Goal: Task Accomplishment & Management: Use online tool/utility

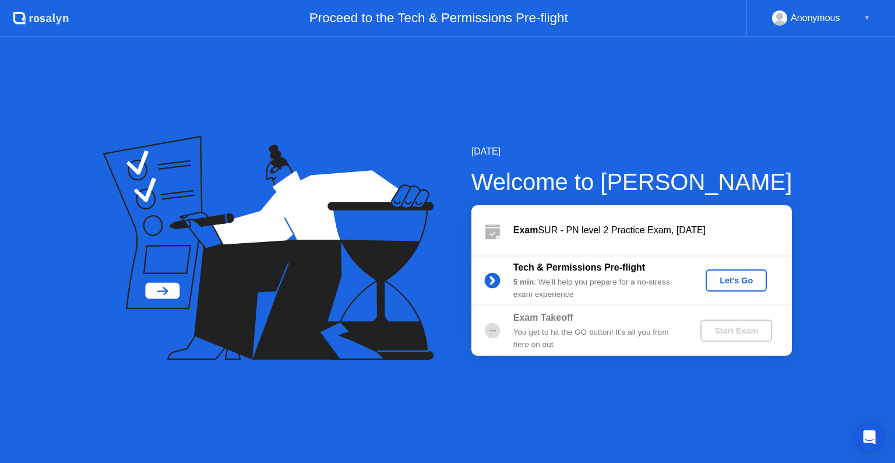
click at [737, 276] on div "Let's Go" at bounding box center [736, 280] width 52 height 9
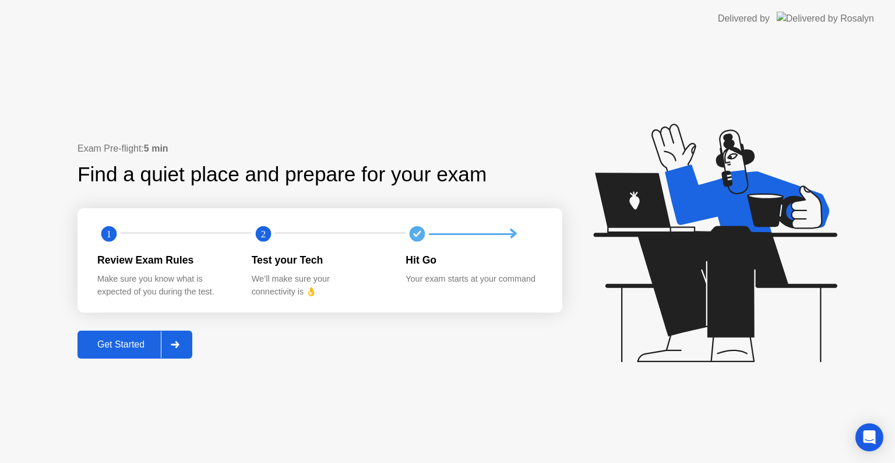
click at [161, 340] on div "Get Started" at bounding box center [121, 344] width 80 height 10
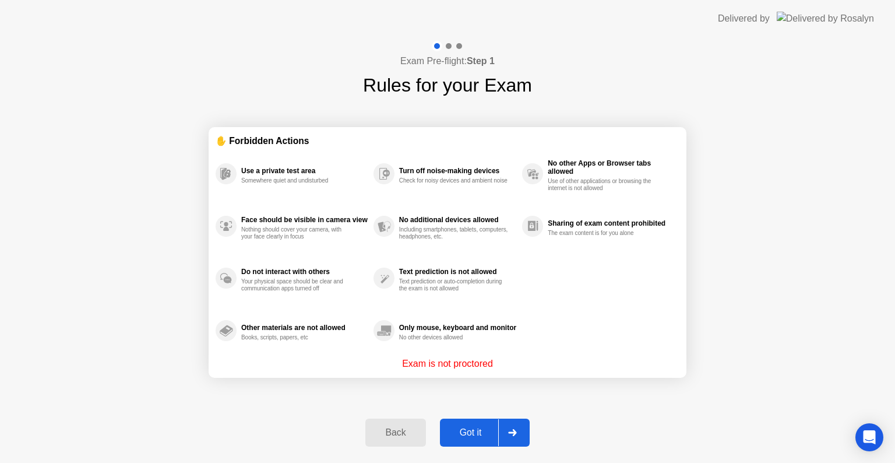
click at [470, 433] on div "Got it" at bounding box center [470, 432] width 55 height 10
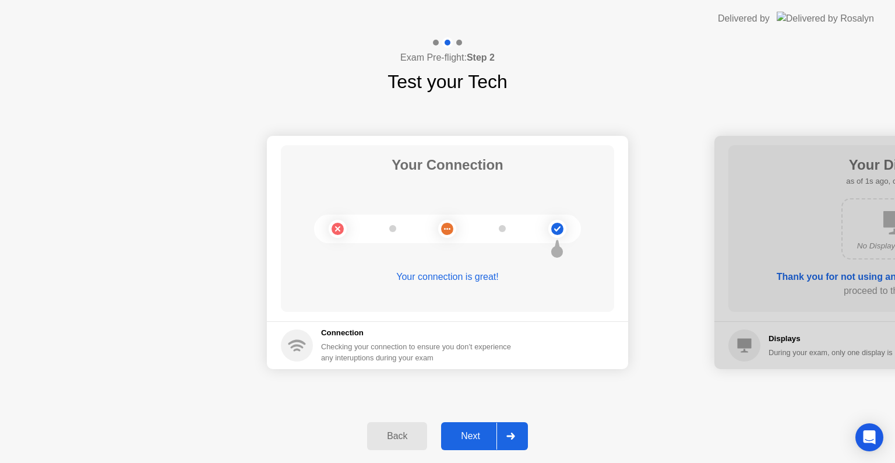
click at [470, 433] on div "Next" at bounding box center [471, 436] width 52 height 10
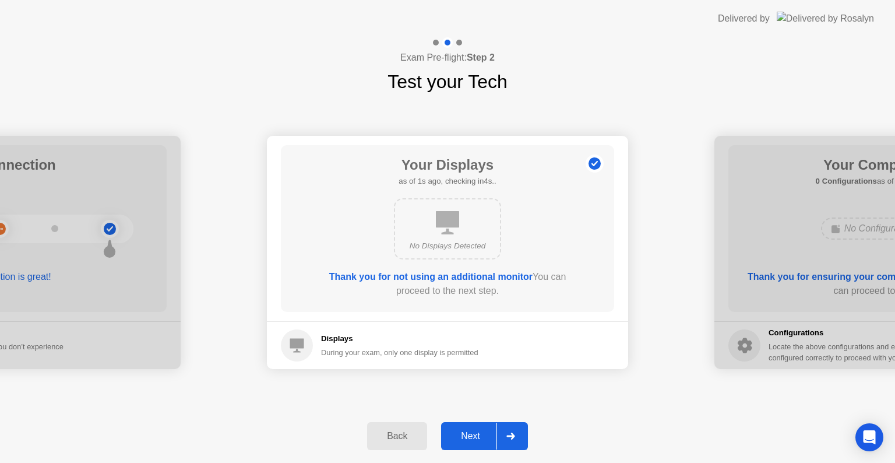
click at [470, 433] on div "Next" at bounding box center [471, 436] width 52 height 10
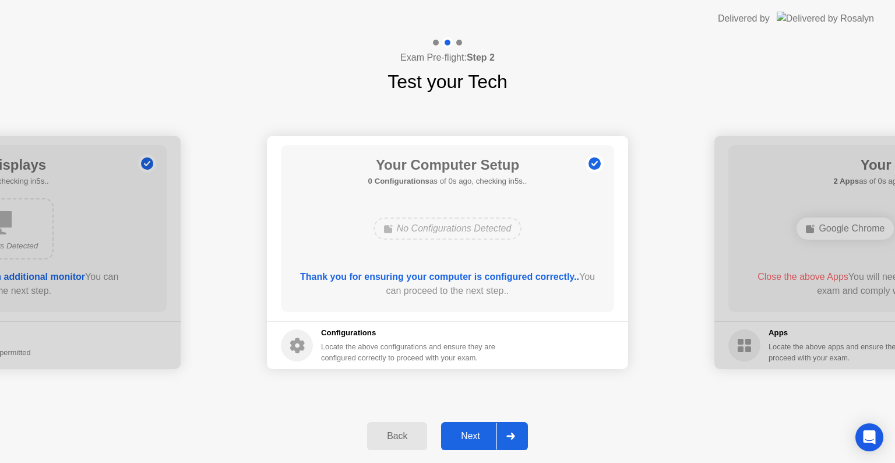
click at [470, 433] on div "Next" at bounding box center [471, 436] width 52 height 10
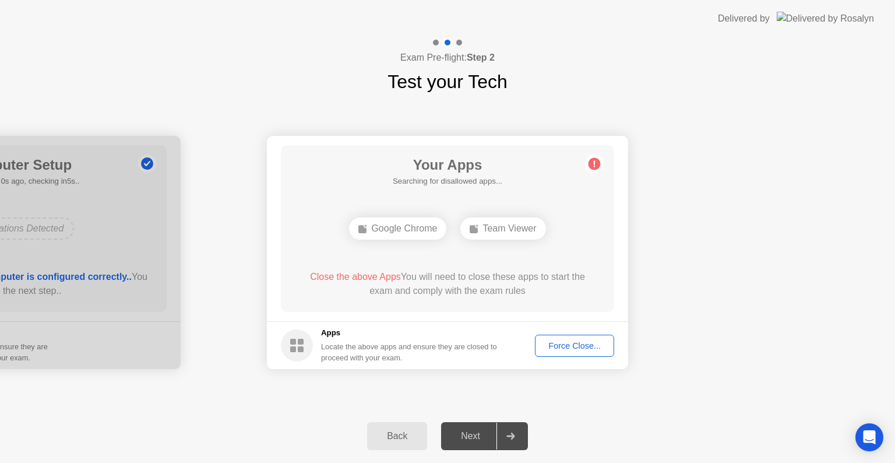
click at [579, 351] on button "Force Close..." at bounding box center [574, 345] width 79 height 22
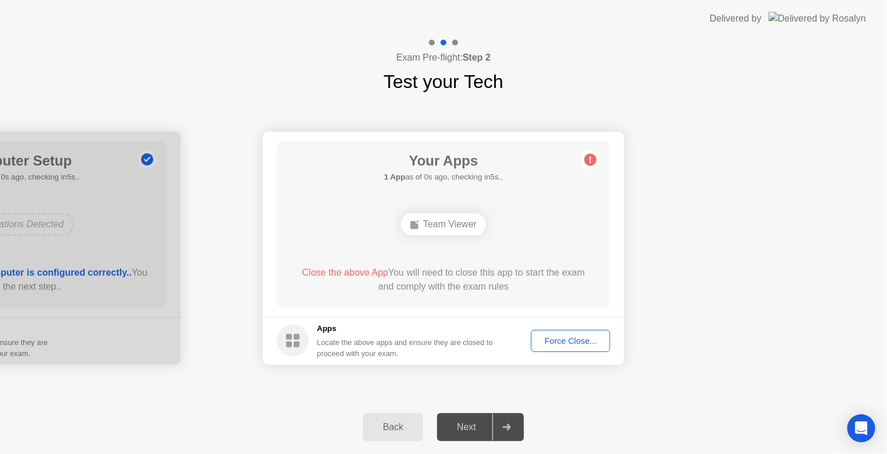
click at [592, 349] on button "Force Close..." at bounding box center [570, 341] width 79 height 22
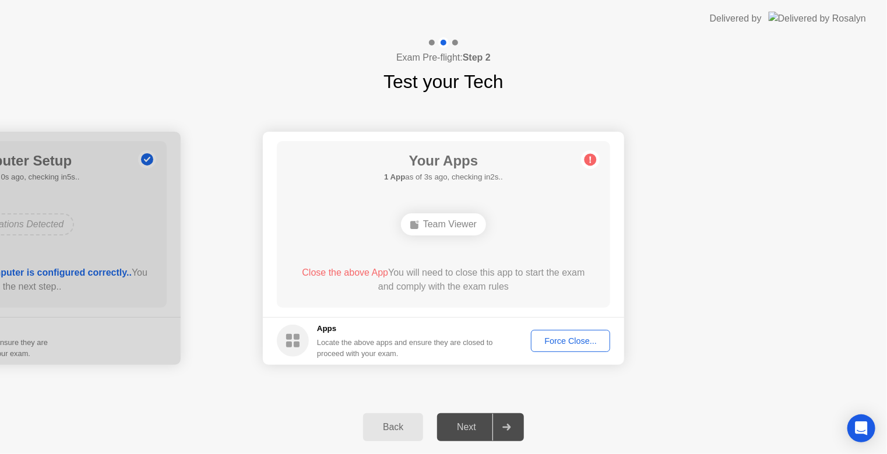
click at [576, 355] on footer "Apps Locate the above apps and ensure they are closed to proceed with your exam…" at bounding box center [443, 341] width 361 height 48
click at [586, 343] on div "Force Close..." at bounding box center [570, 340] width 71 height 9
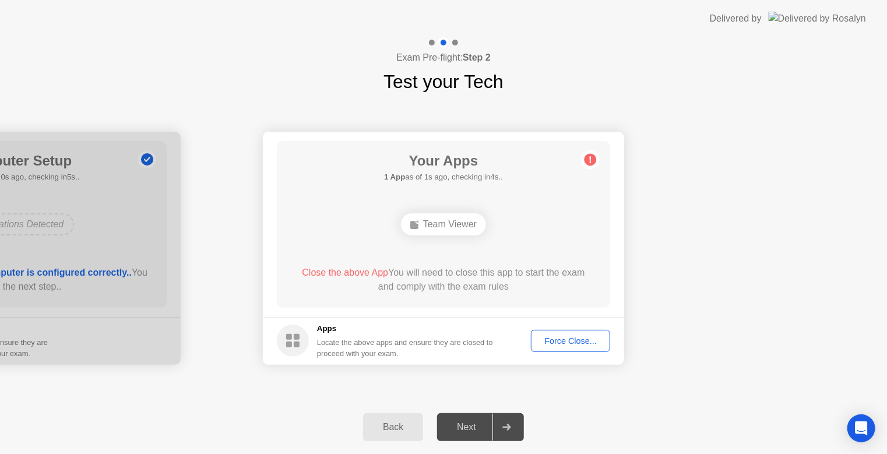
click at [582, 340] on div "Force Close..." at bounding box center [570, 340] width 71 height 9
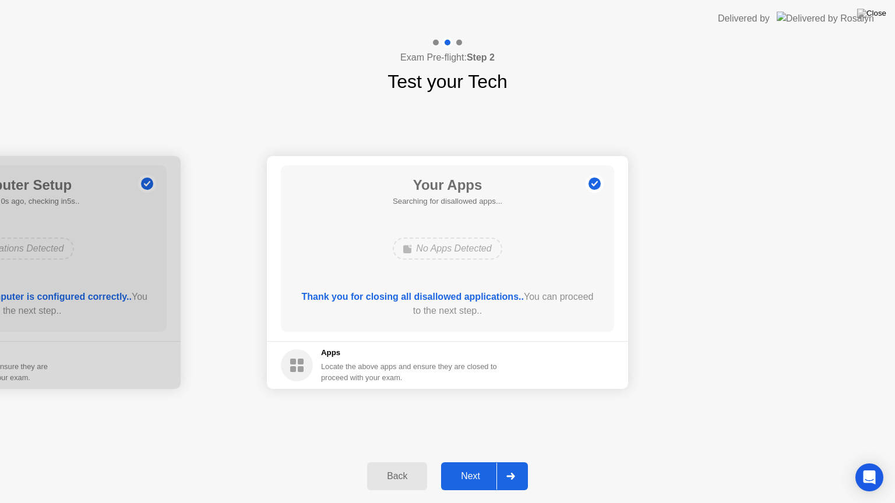
click at [878, 18] on img at bounding box center [871, 13] width 29 height 9
click at [487, 462] on div "Next" at bounding box center [471, 476] width 52 height 10
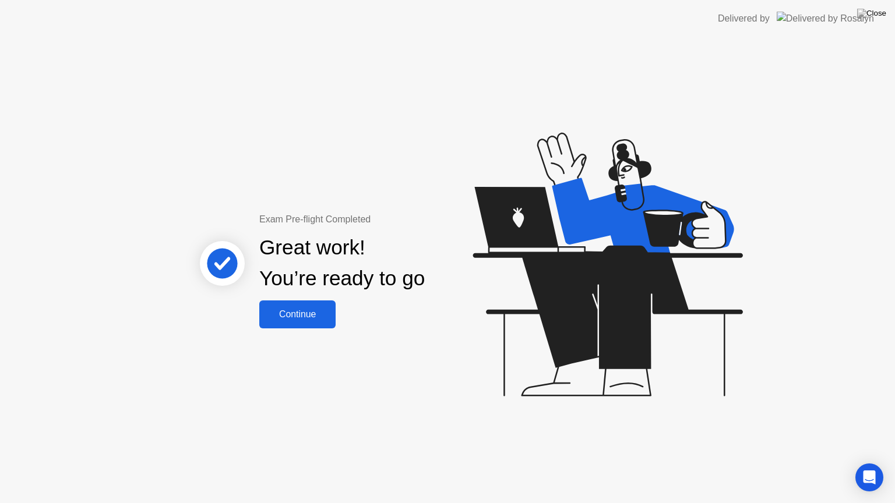
click at [320, 312] on div "Continue" at bounding box center [297, 314] width 69 height 10
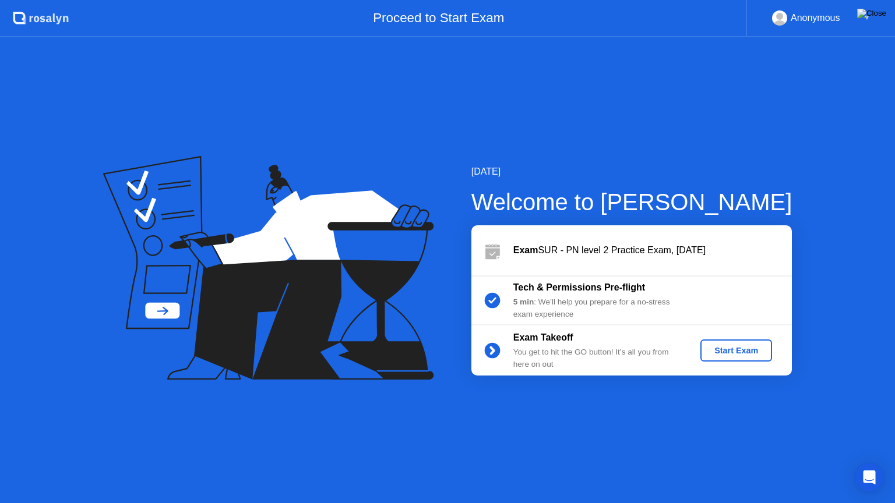
click at [878, 12] on img at bounding box center [871, 13] width 29 height 9
